Goal: Connect with others: Establish contact or relationships with other users

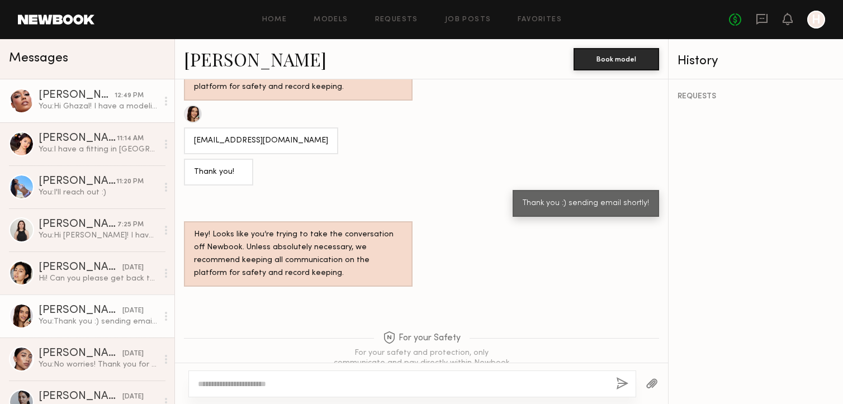
click at [110, 106] on div "You: Hi Ghazal! I have a modeling opportunity for a few hours [DATE] in [GEOGRA…" at bounding box center [98, 106] width 119 height 11
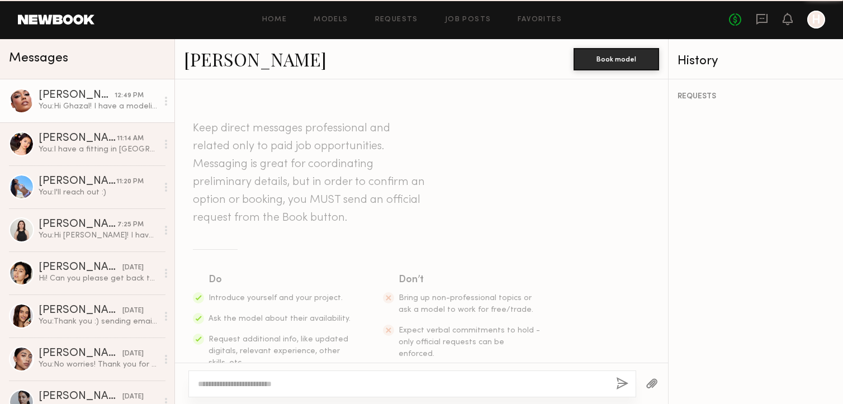
scroll to position [402, 0]
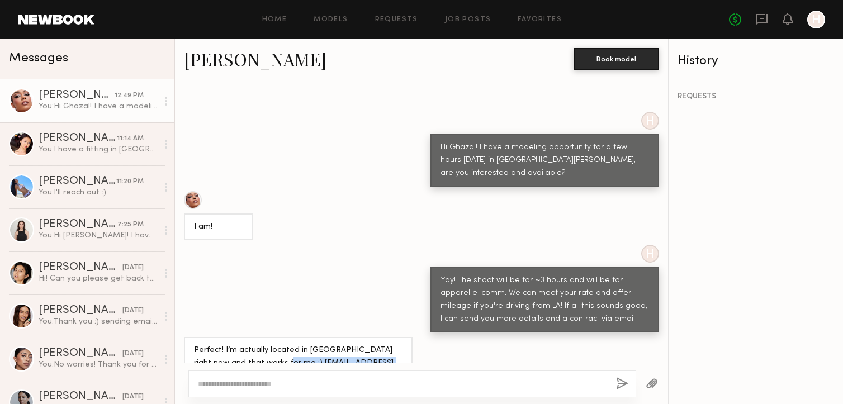
drag, startPoint x: 264, startPoint y: 339, endPoint x: 368, endPoint y: 339, distance: 103.9
click at [368, 344] on div "Perfect! I’m actually located in [GEOGRAPHIC_DATA] right now and that works for…" at bounding box center [298, 363] width 208 height 39
copy div "[EMAIL_ADDRESS][DOMAIN_NAME]"
click at [226, 60] on link "[PERSON_NAME]" at bounding box center [255, 59] width 143 height 24
click at [391, 375] on div at bounding box center [412, 384] width 448 height 27
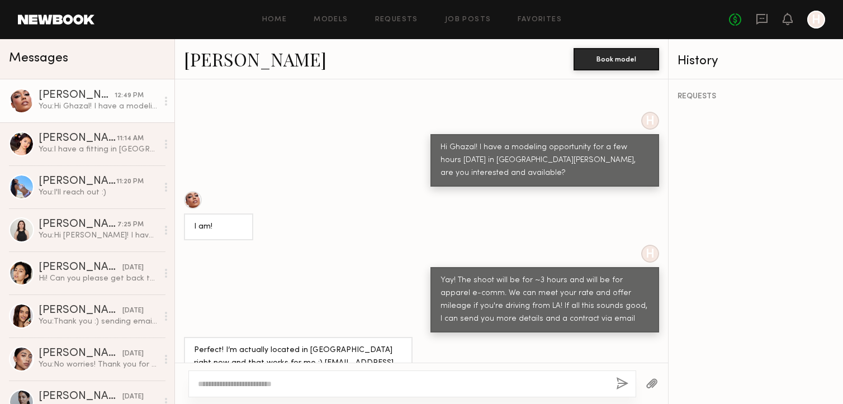
click at [375, 385] on textarea at bounding box center [402, 383] width 409 height 11
type textarea "**********"
click at [619, 385] on button "button" at bounding box center [622, 384] width 12 height 14
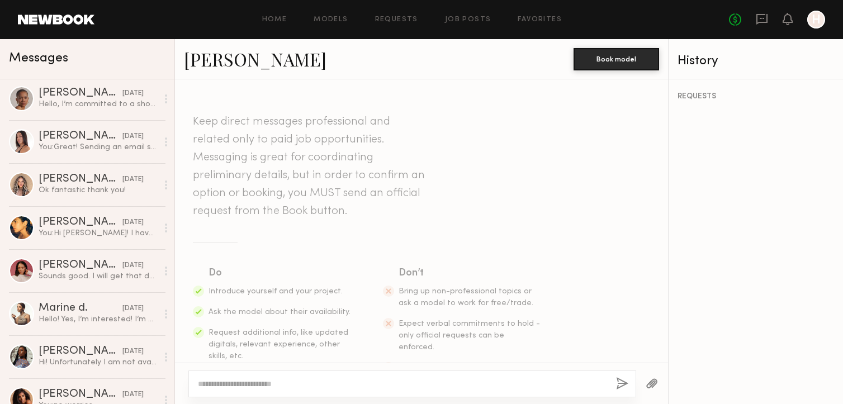
scroll to position [0, 0]
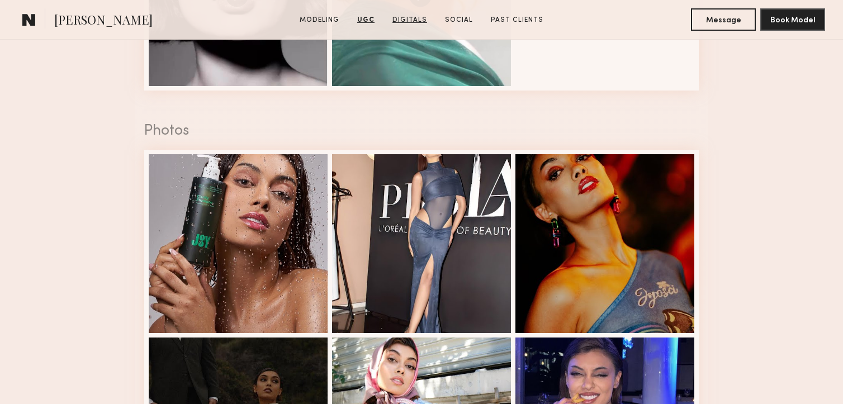
click at [415, 21] on link "Digitals" at bounding box center [410, 20] width 44 height 10
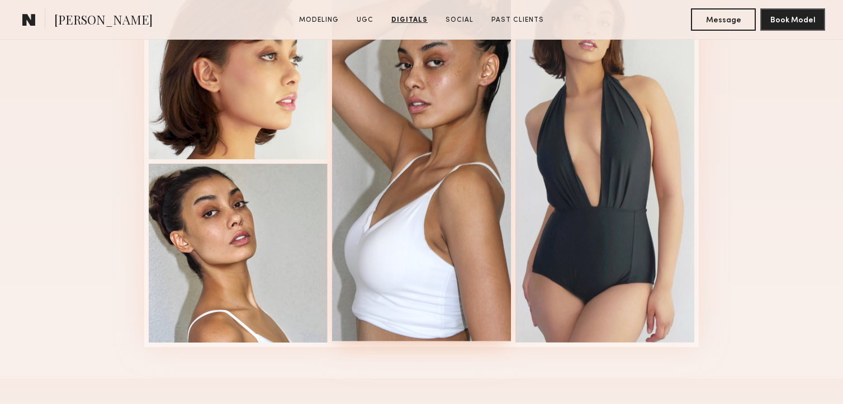
scroll to position [2356, 0]
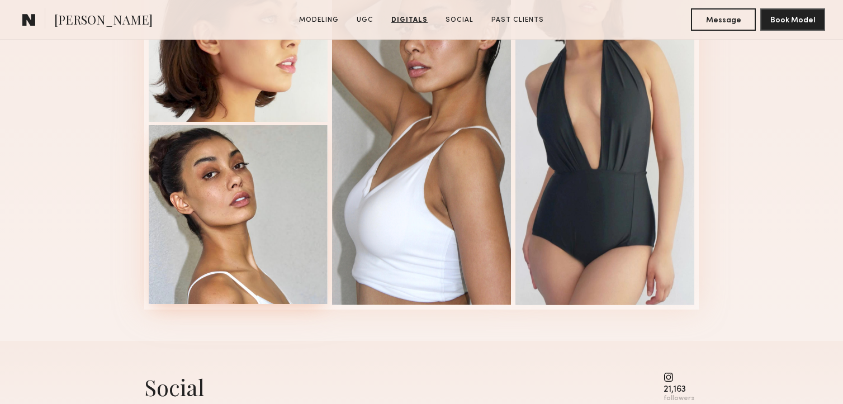
click at [303, 204] on div at bounding box center [238, 214] width 179 height 179
